Goal: Task Accomplishment & Management: Complete application form

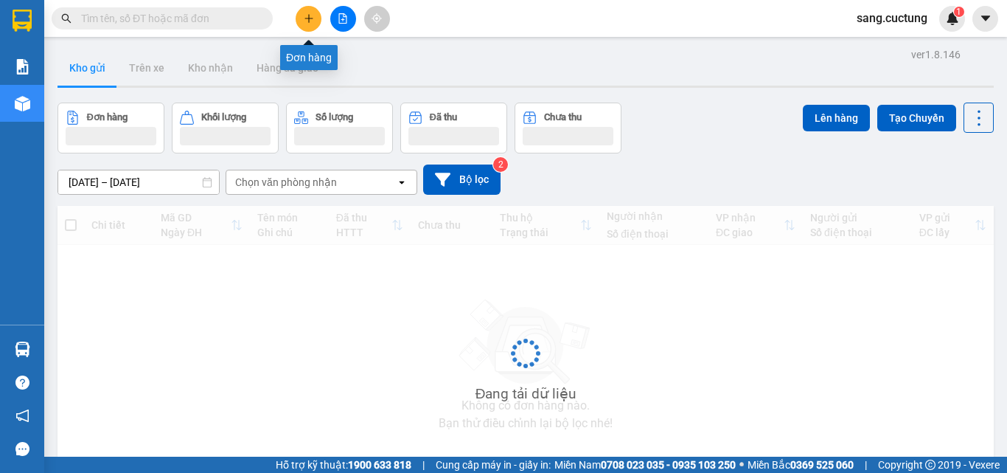
click at [310, 18] on icon "plus" at bounding box center [309, 18] width 10 height 10
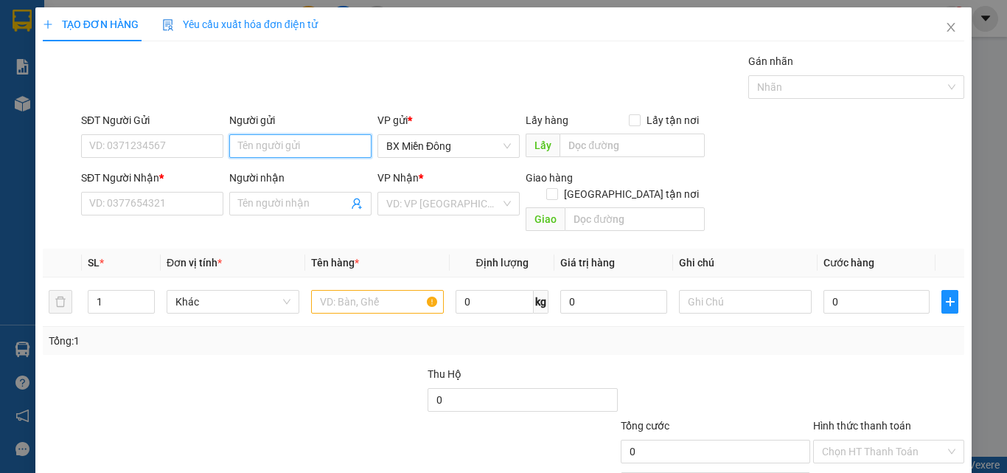
click at [287, 152] on input "Người gửi" at bounding box center [300, 146] width 142 height 24
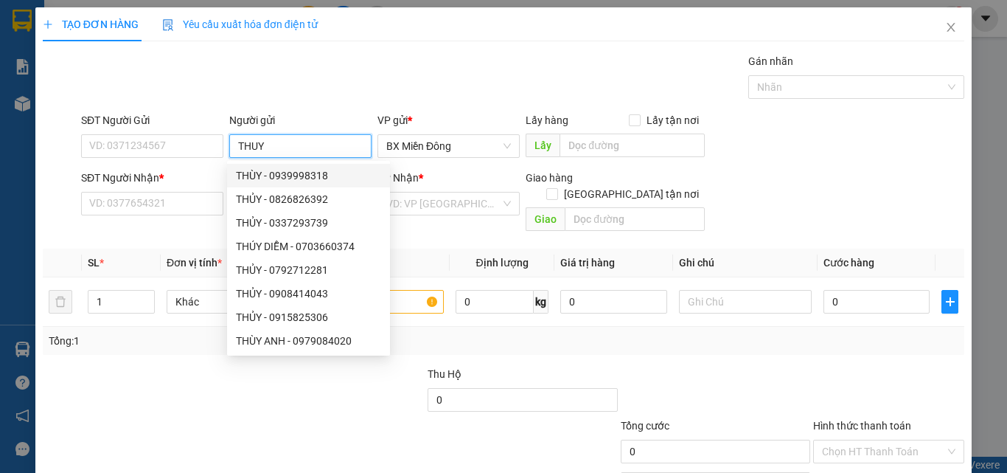
type input "THUY"
click at [119, 160] on div "SĐT Người Gửi VD: 0371234567" at bounding box center [152, 138] width 142 height 52
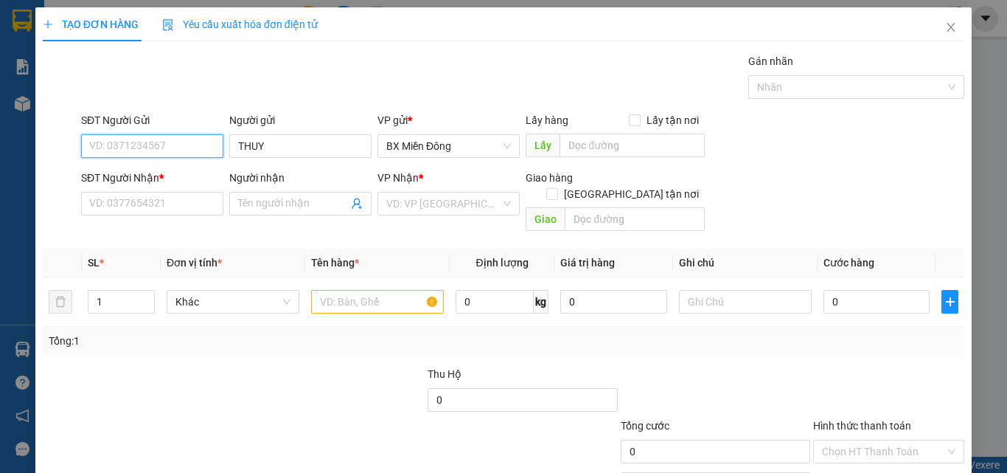
click at [123, 150] on input "SĐT Người Gửi" at bounding box center [152, 146] width 142 height 24
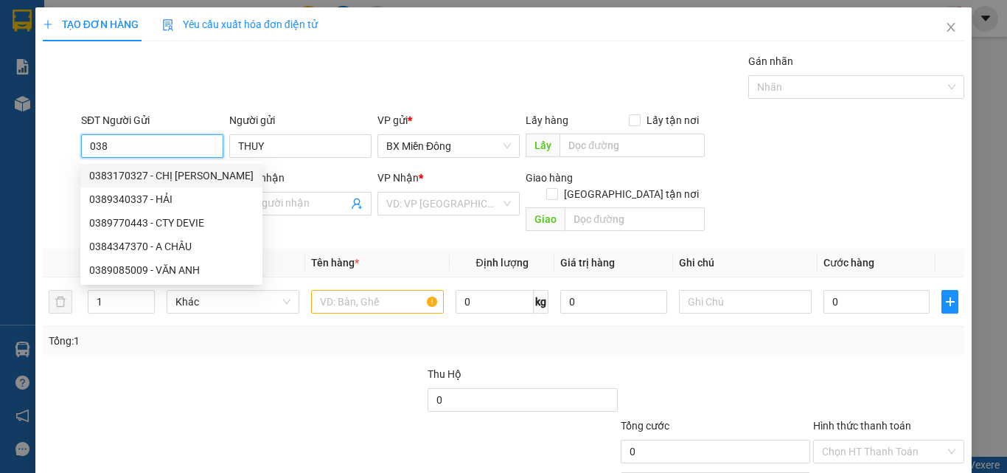
click at [154, 174] on div "0383170327 - CHỊ [PERSON_NAME]" at bounding box center [171, 175] width 164 height 16
type input "0383170327"
type input "CHỊ [PERSON_NAME]"
type input "0919859577"
type input "PHƯỚC"
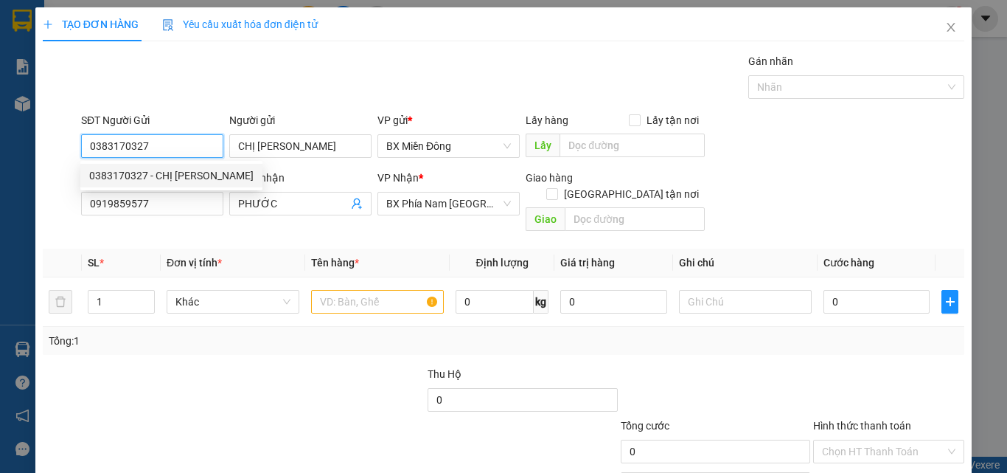
type input "150.000"
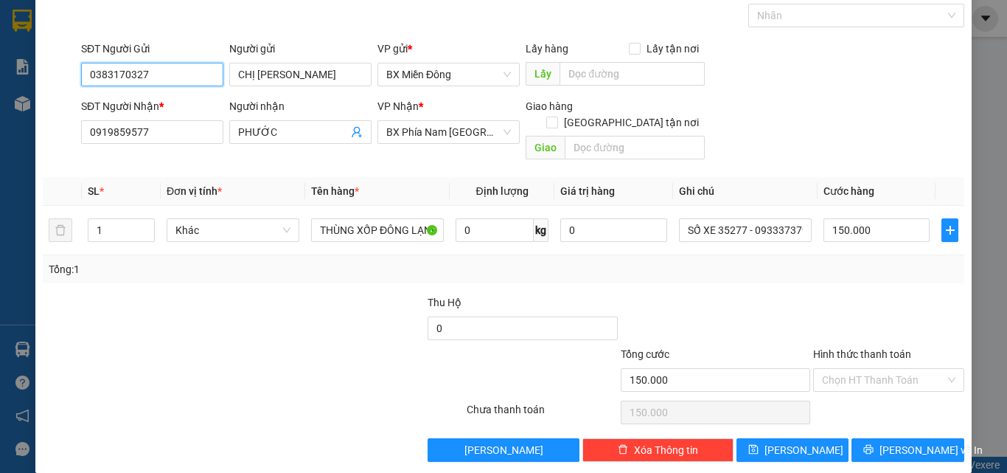
scroll to position [73, 0]
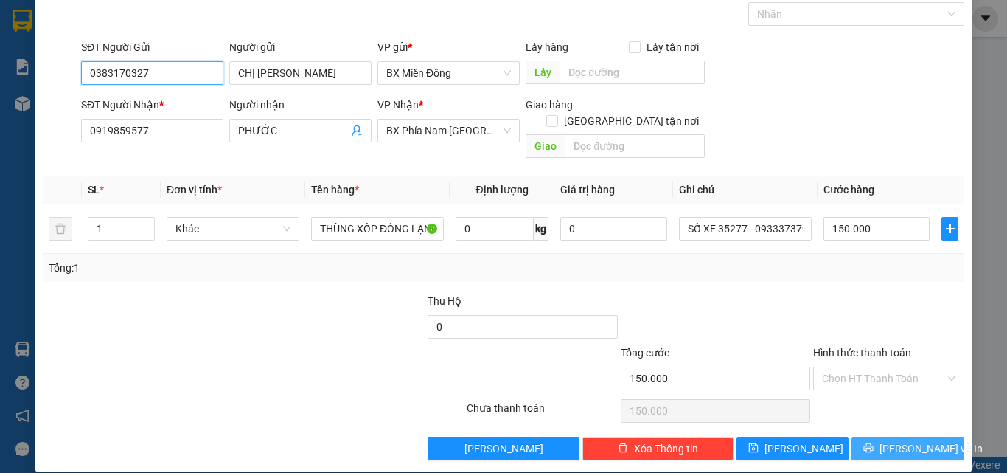
type input "0383170327"
click at [856, 436] on button "[PERSON_NAME] và In" at bounding box center [907, 448] width 113 height 24
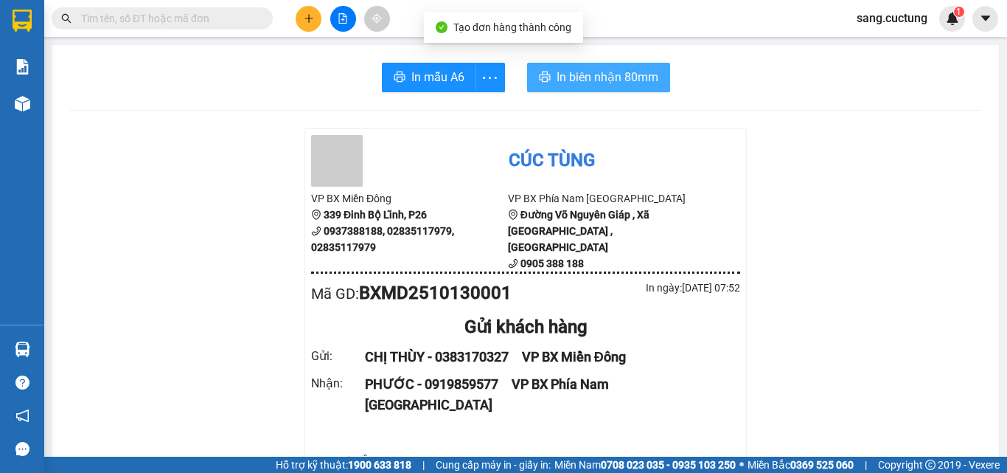
click at [642, 80] on span "In biên nhận 80mm" at bounding box center [608, 77] width 102 height 18
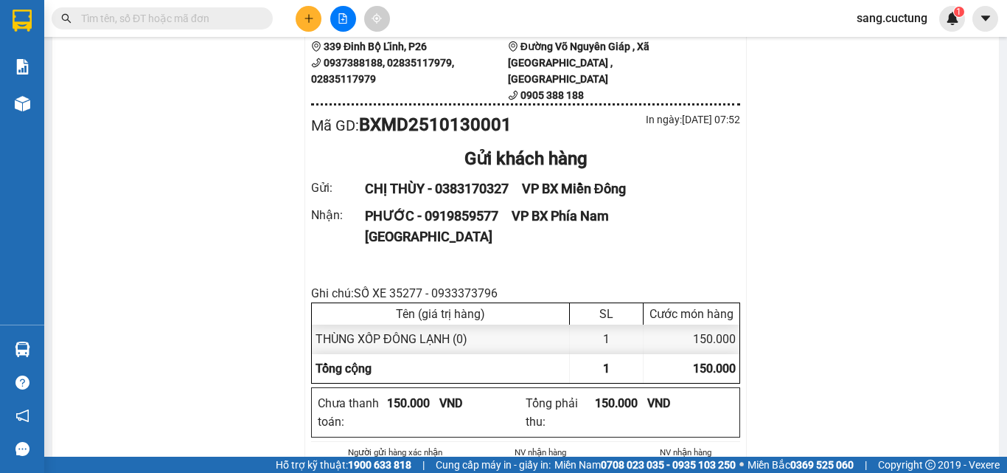
scroll to position [147, 0]
